Goal: Download file/media

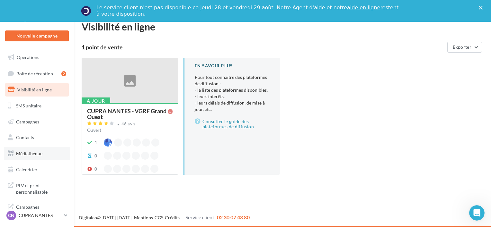
click at [34, 152] on span "Médiathèque" at bounding box center [29, 153] width 26 height 5
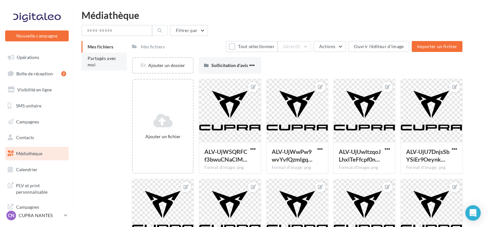
click at [102, 60] on span "Partagés avec moi" at bounding box center [102, 62] width 29 height 12
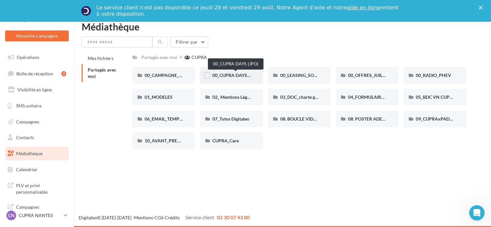
click at [225, 76] on span "00_CUPRA DAYS (JPO)" at bounding box center [235, 75] width 47 height 5
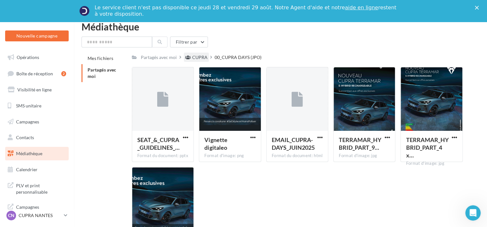
click at [199, 57] on div "CUPRA" at bounding box center [199, 57] width 15 height 6
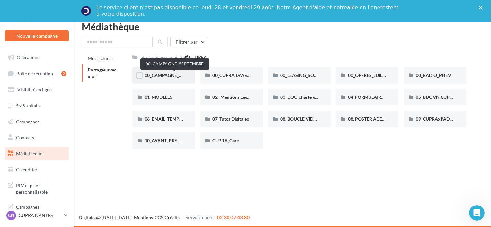
click at [169, 77] on span "00_CAMPAGNE_SEPTEMBRE" at bounding box center [174, 75] width 60 height 5
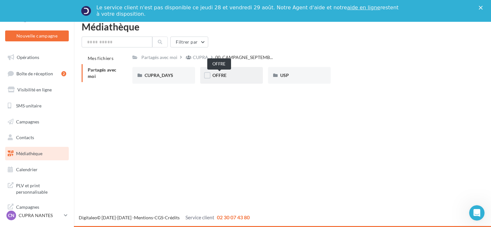
click at [216, 77] on span "OFFRE" at bounding box center [219, 75] width 14 height 5
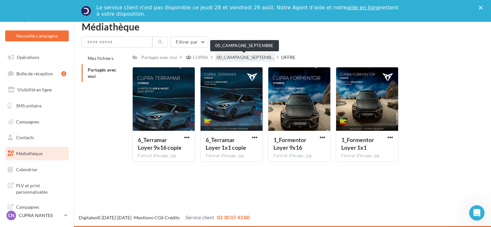
click at [263, 58] on span "00_CAMPAGNE_SEPTEMB..." at bounding box center [244, 57] width 57 height 6
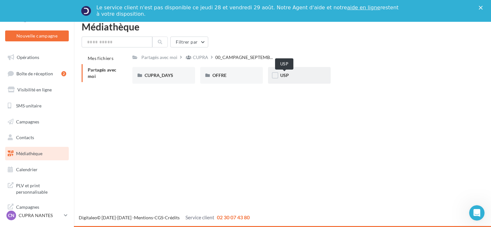
click at [286, 76] on span "USP" at bounding box center [284, 75] width 9 height 5
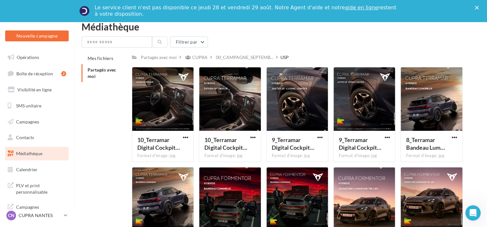
click at [253, 62] on div "Partagés avec moi CUPRA 00_CAMPAGNE_SEPTEMB... USP C Partagé par CUPRA 10_Terra…" at bounding box center [297, 210] width 331 height 315
click at [243, 57] on span "00_CAMPAGNE_SEPTEMB..." at bounding box center [244, 57] width 57 height 6
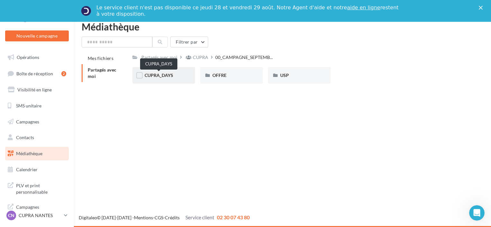
click at [158, 77] on span "CUPRA_DAYS" at bounding box center [158, 75] width 29 height 5
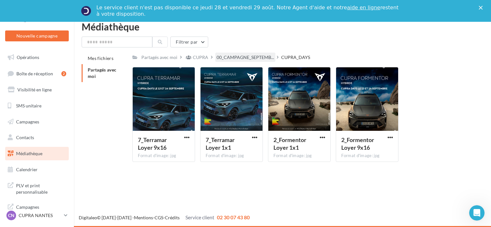
click at [254, 61] on div "00_CAMPAGNE_SEPTEMB..." at bounding box center [245, 57] width 60 height 9
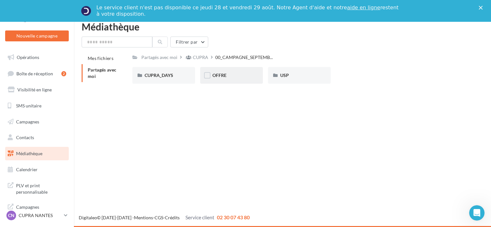
click at [229, 77] on div "OFFRE" at bounding box center [231, 75] width 38 height 6
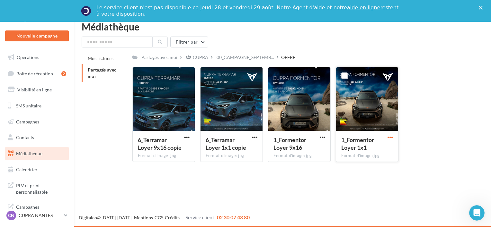
click at [390, 138] on span "button" at bounding box center [389, 137] width 5 height 5
click at [366, 152] on button "Télécharger" at bounding box center [362, 150] width 64 height 17
click at [183, 139] on button "button" at bounding box center [187, 138] width 8 height 6
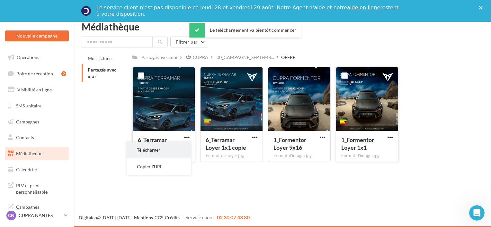
click at [166, 151] on button "Télécharger" at bounding box center [159, 150] width 64 height 17
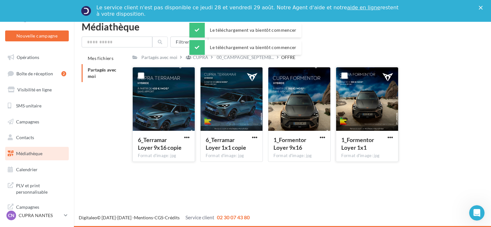
click at [487, 113] on div "Médiathèque Filtrer par Mes fichiers Partagés avec moi Partagés avec moi CUPRA …" at bounding box center [282, 94] width 417 height 145
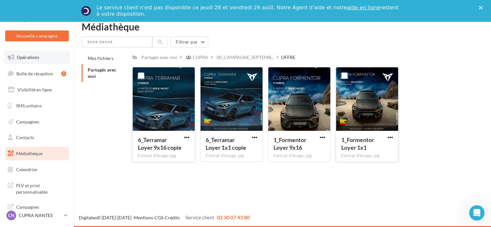
click at [18, 58] on span "Opérations" at bounding box center [28, 57] width 22 height 5
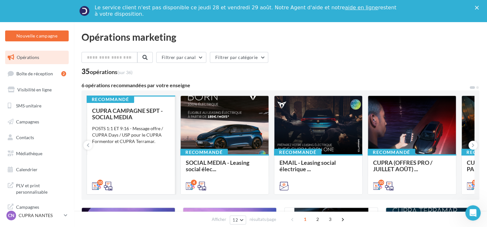
click at [119, 112] on span "CUPRA CAMPAGNE SEPT - SOCIAL MEDIA" at bounding box center [127, 113] width 71 height 13
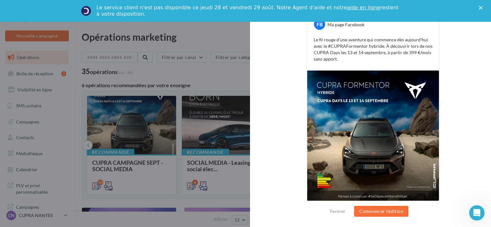
scroll to position [137, 0]
